Goal: Task Accomplishment & Management: Use online tool/utility

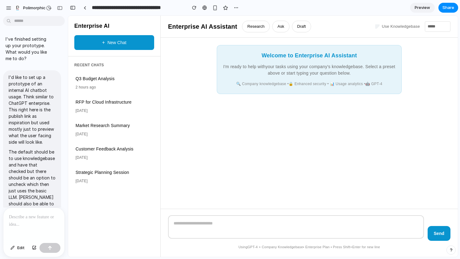
scroll to position [914, 0]
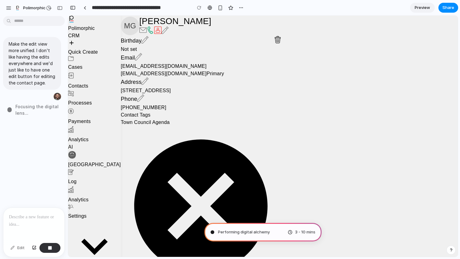
type input "**********"
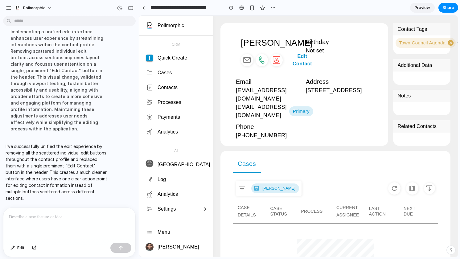
scroll to position [49, 0]
